Goal: Task Accomplishment & Management: Complete application form

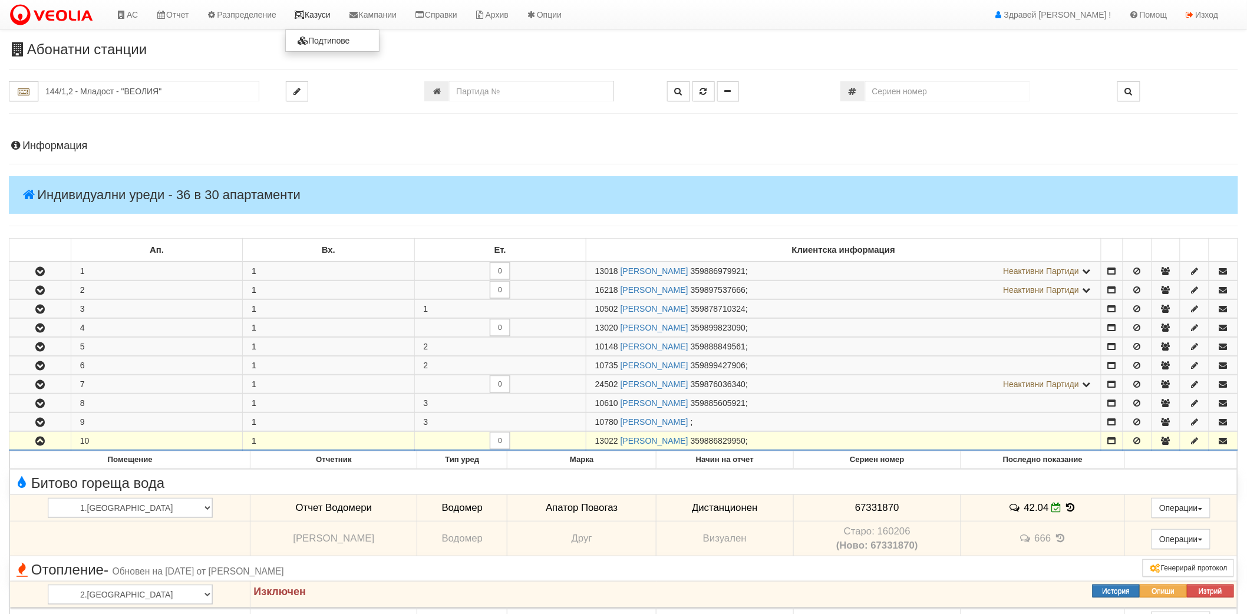
click at [336, 27] on link "Казуси" at bounding box center [312, 14] width 54 height 29
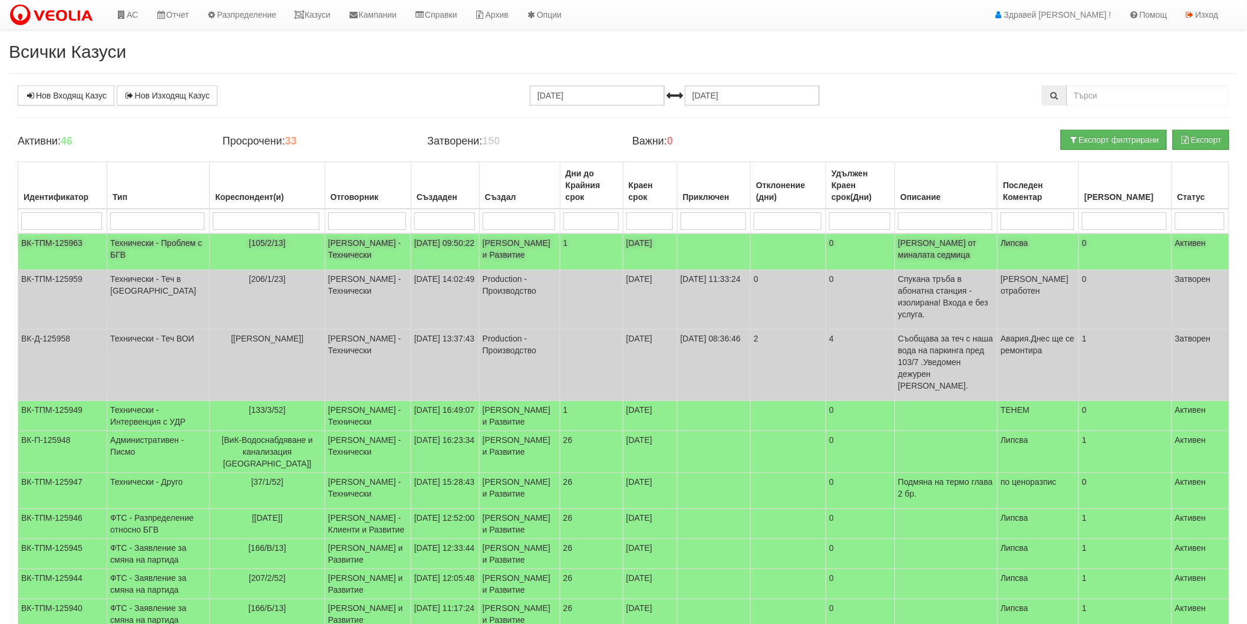
click at [421, 254] on td "[DATE] 09:50:22" at bounding box center [445, 251] width 68 height 37
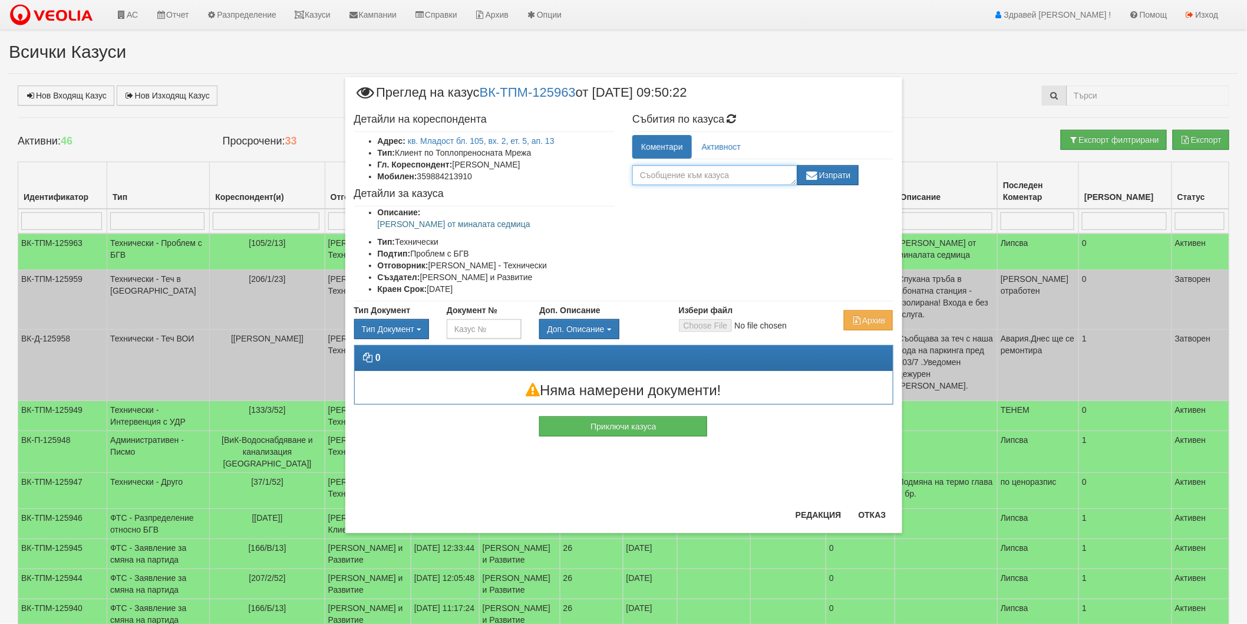
click at [681, 179] on textarea at bounding box center [714, 175] width 165 height 20
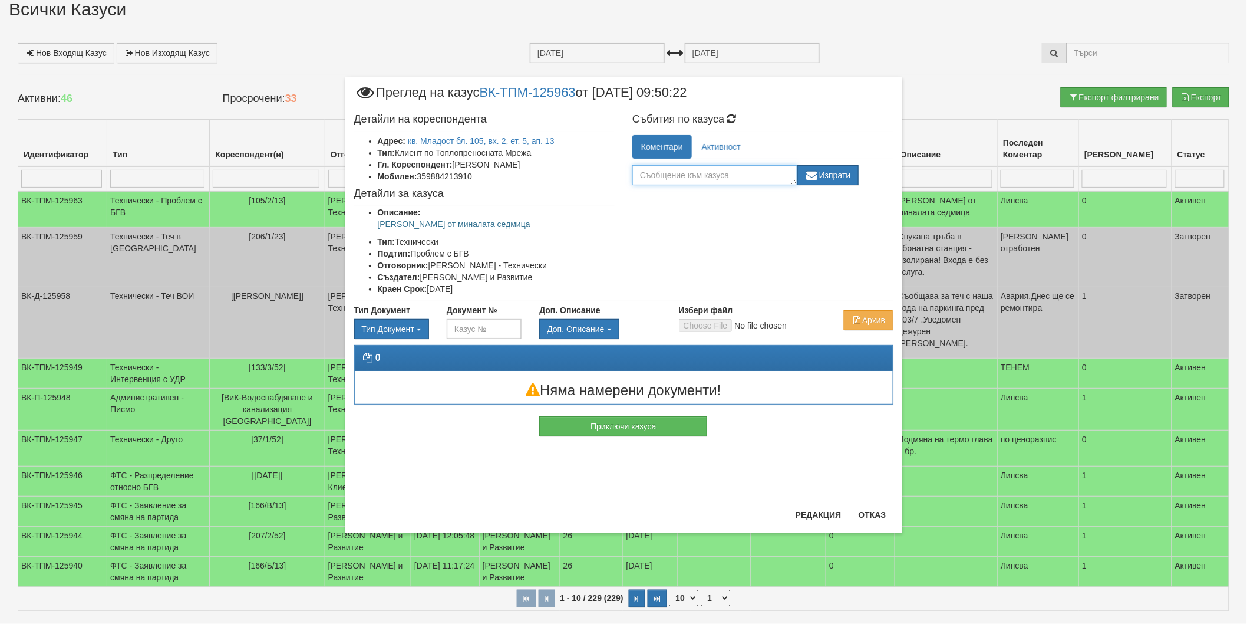
scroll to position [65, 0]
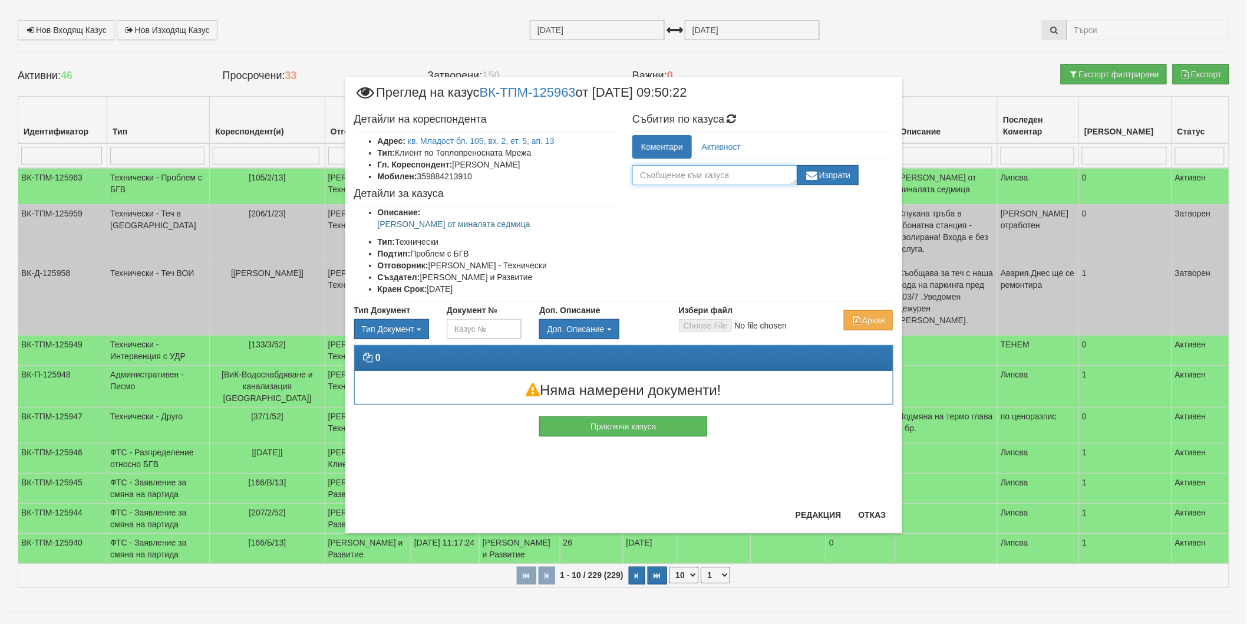
drag, startPoint x: 652, startPoint y: 167, endPoint x: 659, endPoint y: 170, distance: 7.1
click at [659, 170] on textarea at bounding box center [714, 175] width 165 height 20
type textarea "Авария в района"
drag, startPoint x: 700, startPoint y: 176, endPoint x: 612, endPoint y: 177, distance: 87.8
click at [612, 177] on div "Детайли на кореспондента Адрес: кв. Младост бл. 105, вх. 2, ет. 5, ап. 13 Тип: …" at bounding box center [623, 204] width 557 height 193
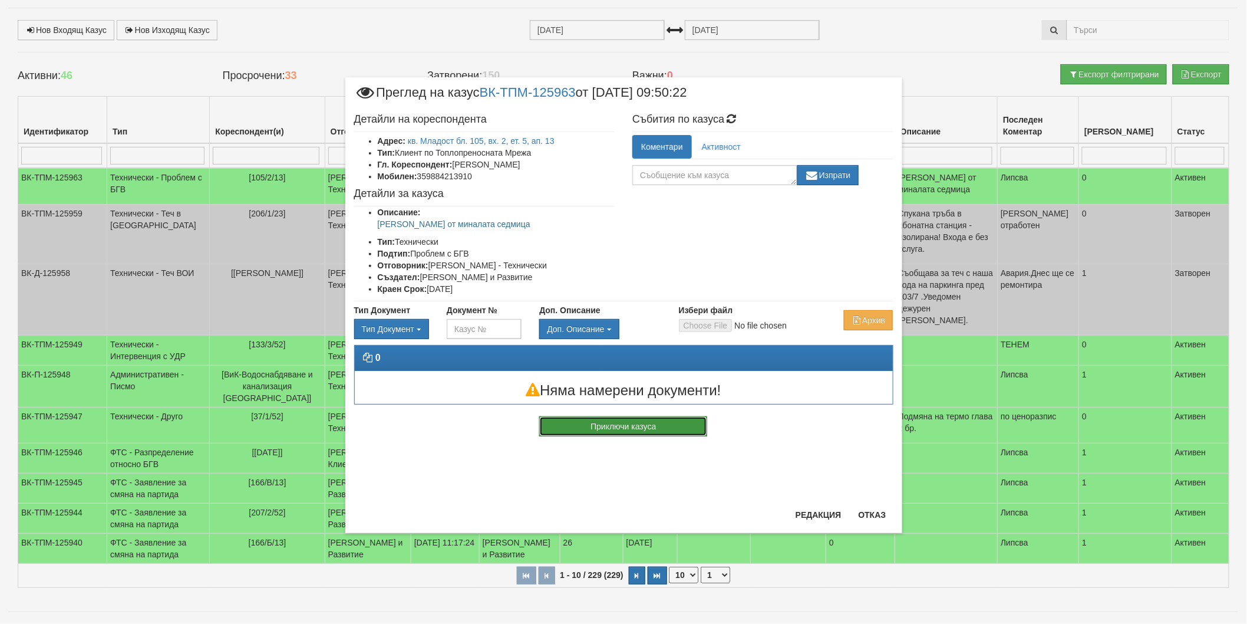
click at [672, 428] on button "Приключи казуса" at bounding box center [623, 426] width 168 height 20
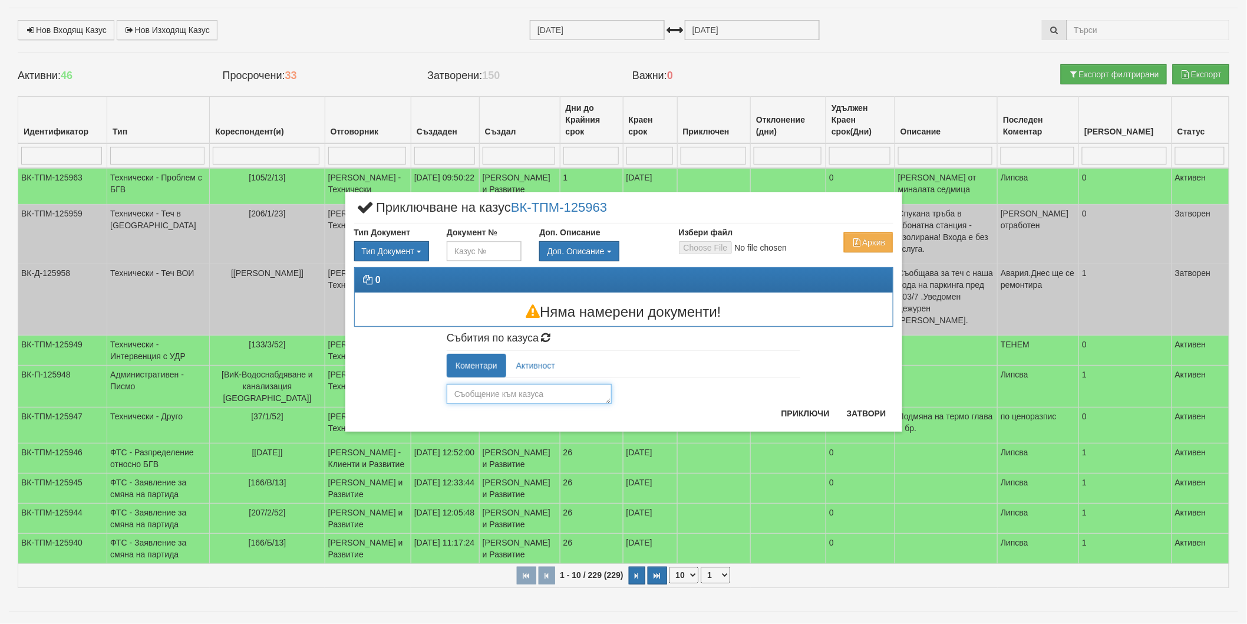
click at [588, 399] on textarea at bounding box center [529, 394] width 165 height 20
paste textarea "Авария в района"
type textarea "Авария в района"
click at [799, 421] on button "Приключи" at bounding box center [805, 413] width 62 height 19
